Goal: Information Seeking & Learning: Learn about a topic

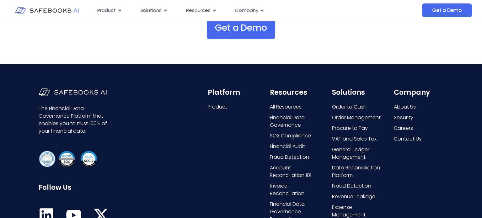
scroll to position [1918, 0]
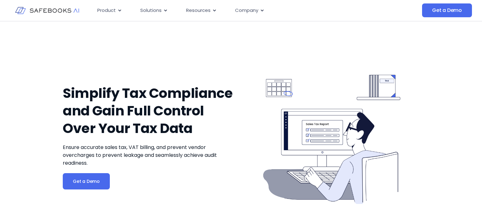
scroll to position [224, 0]
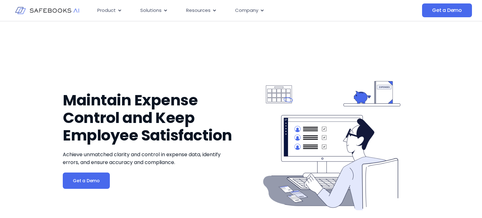
scroll to position [589, 0]
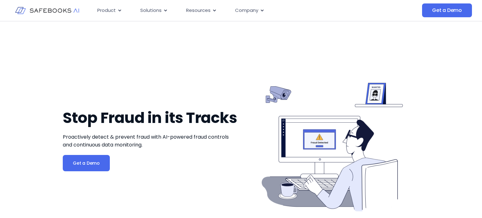
scroll to position [275, 0]
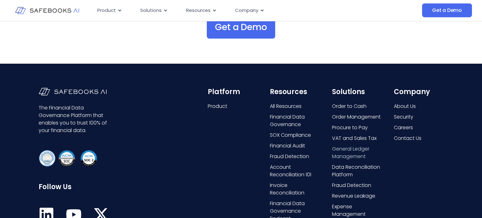
scroll to position [1920, 0]
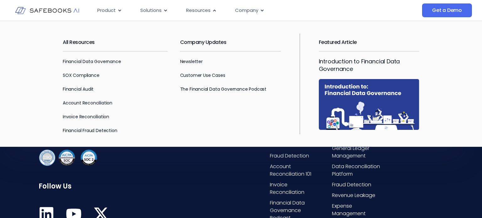
click at [210, 78] on p "Customer Use Cases" at bounding box center [230, 76] width 101 height 8
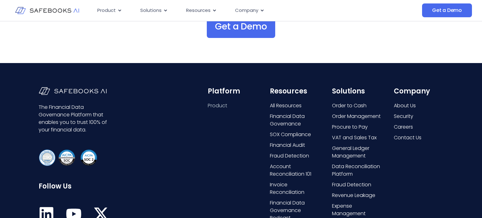
click at [215, 102] on span "Product" at bounding box center [217, 106] width 19 height 8
